Goal: Information Seeking & Learning: Learn about a topic

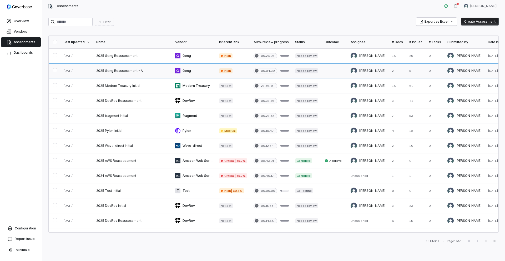
click at [126, 71] on link at bounding box center [132, 70] width 79 height 15
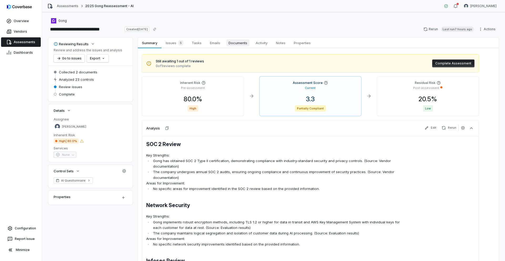
click at [239, 44] on span "Documents" at bounding box center [237, 42] width 23 height 7
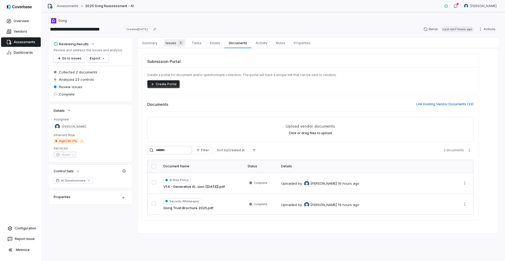
click at [172, 43] on span "Issues 5" at bounding box center [174, 42] width 22 height 7
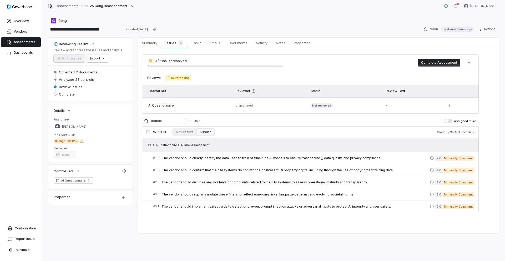
click at [22, 41] on span "Assessments" at bounding box center [25, 42] width 22 height 4
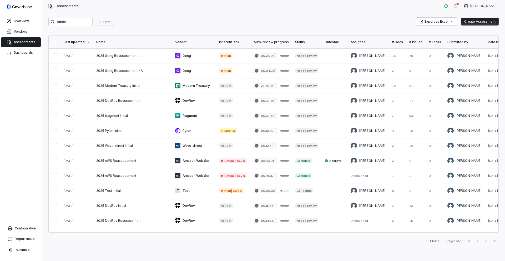
click at [24, 41] on span "Assessments" at bounding box center [25, 42] width 22 height 4
click at [23, 43] on span "Assessments" at bounding box center [25, 42] width 22 height 4
click at [107, 70] on link at bounding box center [132, 70] width 79 height 15
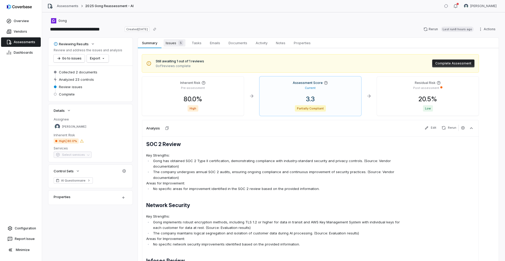
click at [172, 42] on span "Issues 5" at bounding box center [174, 42] width 22 height 7
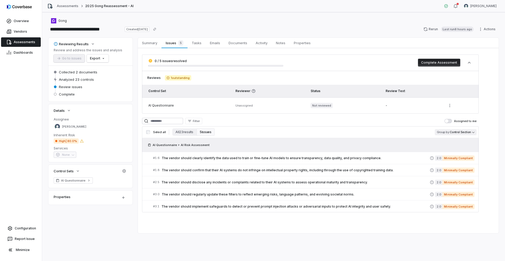
click at [472, 132] on body "**********" at bounding box center [252, 130] width 505 height 261
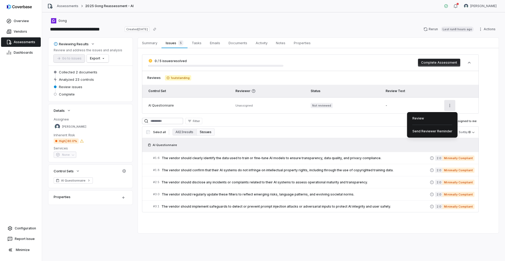
click at [447, 105] on html "**********" at bounding box center [252, 130] width 505 height 261
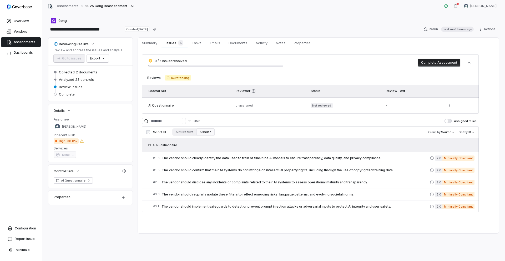
click at [358, 135] on h3 "Select all All 23 results 5 issues Group by Source Sort by ID" at bounding box center [310, 131] width 332 height 7
click at [453, 133] on body "**********" at bounding box center [252, 130] width 505 height 261
click at [185, 131] on button "All 23 results" at bounding box center [184, 131] width 24 height 7
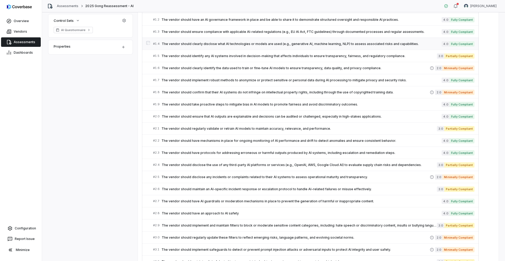
scroll to position [192, 0]
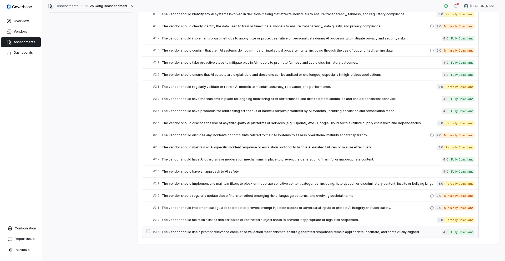
click at [219, 230] on span "The vendor should use a prompt relevance checker or validation mechanism to ens…" at bounding box center [301, 232] width 280 height 4
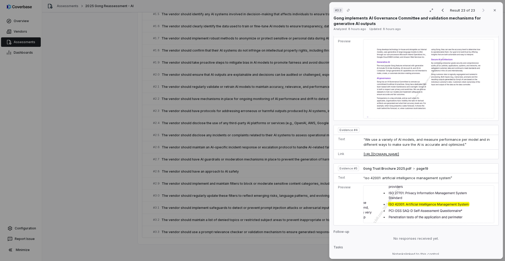
scroll to position [519, 0]
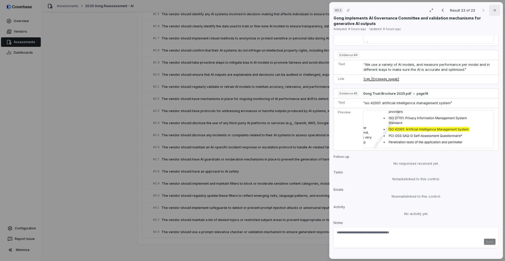
click at [495, 10] on icon "button" at bounding box center [494, 10] width 4 height 4
